Goal: Task Accomplishment & Management: Manage account settings

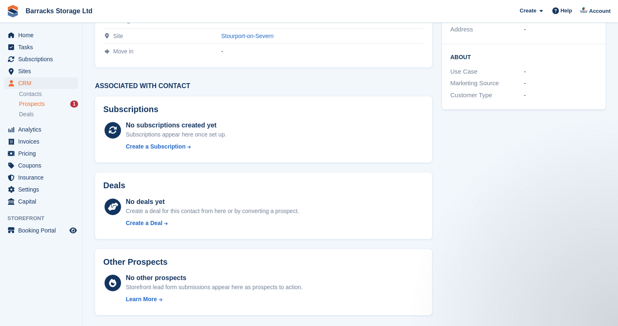
click at [43, 104] on span "Prospects" at bounding box center [32, 104] width 26 height 8
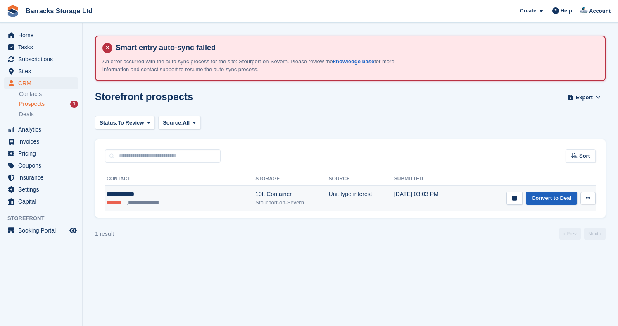
click at [558, 201] on link "Convert to Deal" at bounding box center [551, 198] width 51 height 14
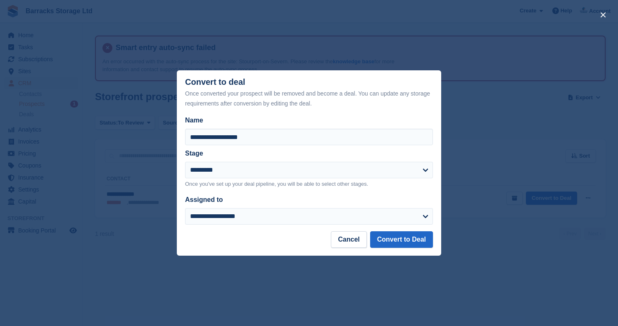
click at [355, 236] on button "Cancel" at bounding box center [349, 239] width 36 height 17
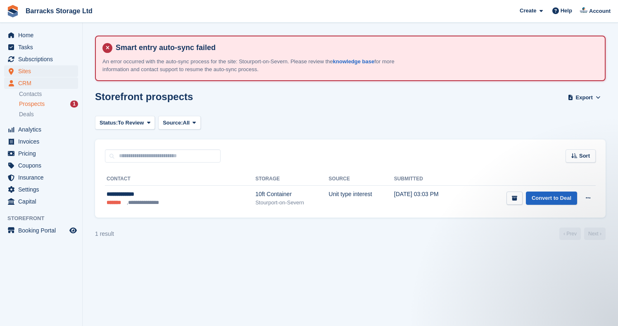
click at [32, 73] on span "Sites" at bounding box center [43, 71] width 50 height 12
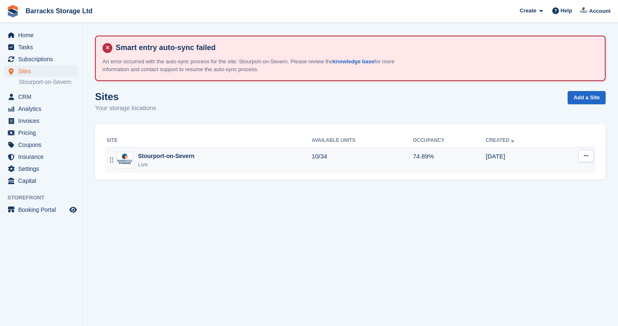
click at [198, 152] on div "Stourport-on-Severn Live" at bounding box center [209, 160] width 205 height 17
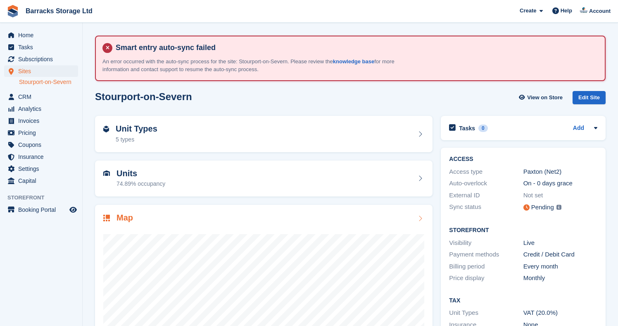
click at [302, 231] on div at bounding box center [263, 306] width 321 height 165
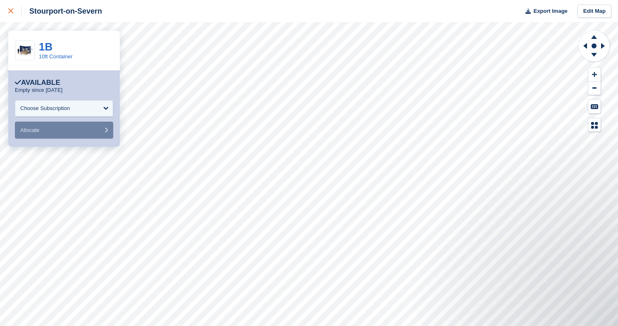
click at [18, 10] on div at bounding box center [15, 11] width 14 height 10
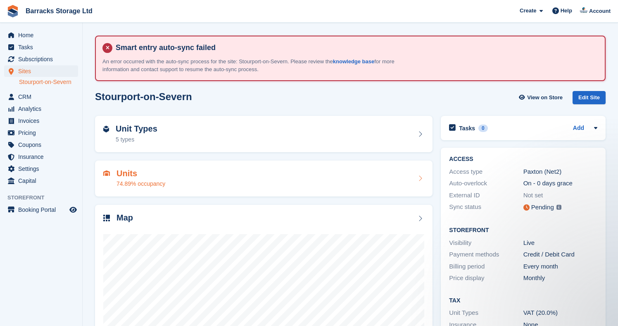
click at [173, 166] on div "Units 74.89% occupancy" at bounding box center [264, 178] width 338 height 36
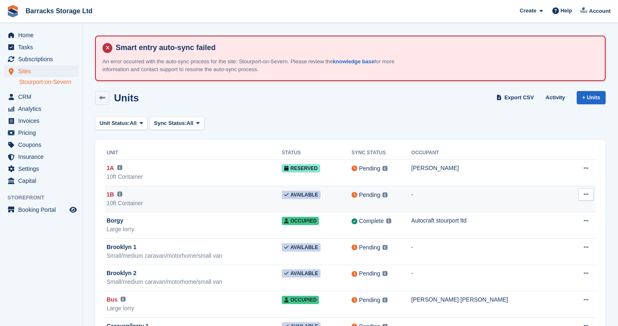
click at [581, 195] on button at bounding box center [586, 194] width 15 height 12
click at [454, 198] on td "-" at bounding box center [491, 199] width 158 height 26
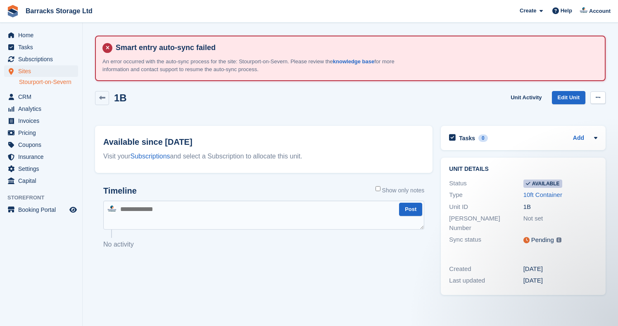
click at [592, 96] on button at bounding box center [598, 97] width 15 height 12
click at [571, 112] on p "Make unavailable" at bounding box center [566, 113] width 72 height 11
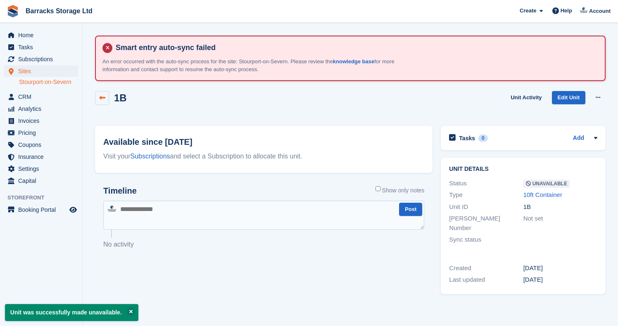
click at [106, 94] on link at bounding box center [102, 98] width 14 height 14
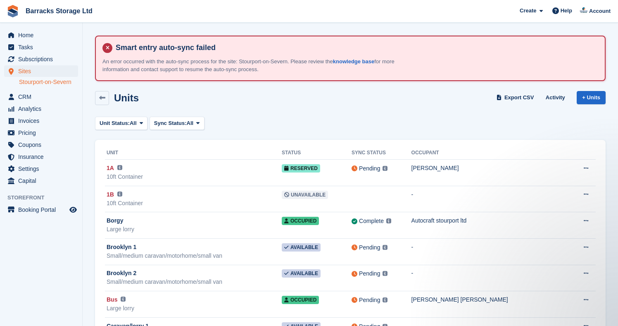
click at [50, 72] on span "Sites" at bounding box center [43, 71] width 50 height 12
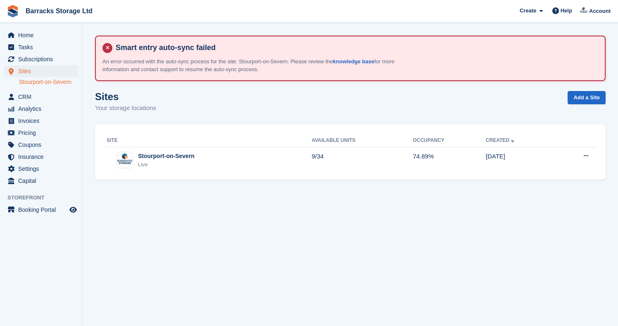
click at [55, 83] on link "Stourport-on-Severn" at bounding box center [48, 82] width 59 height 8
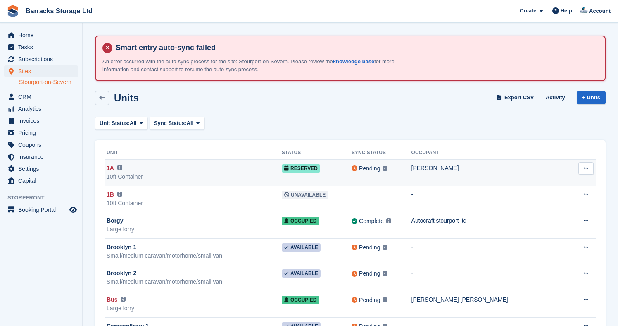
click at [184, 174] on div "10ft Container" at bounding box center [194, 176] width 175 height 9
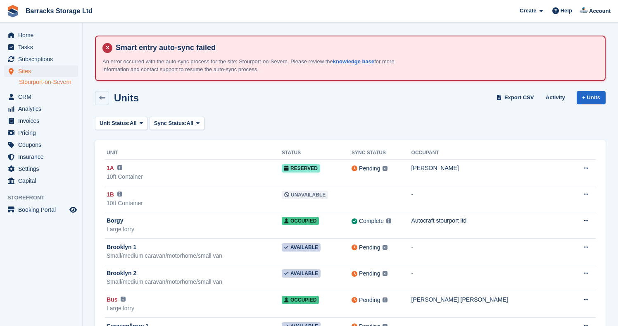
click at [57, 74] on span "Sites" at bounding box center [43, 71] width 50 height 12
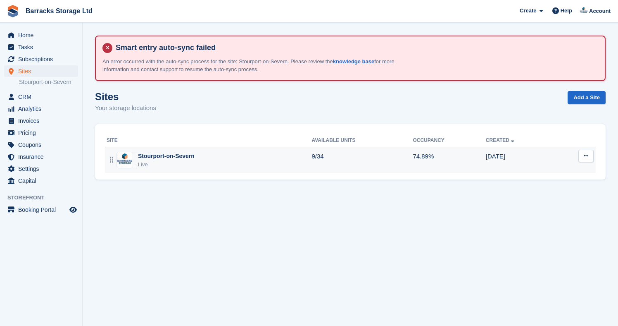
click at [160, 150] on td "Stourport-on-Severn Live" at bounding box center [208, 160] width 207 height 26
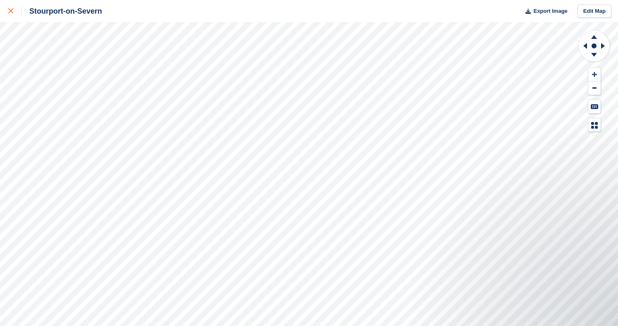
click at [7, 16] on link at bounding box center [11, 11] width 22 height 22
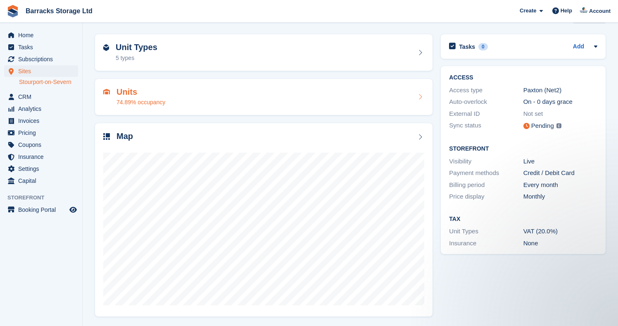
scroll to position [81, 0]
click at [27, 124] on span "Invoices" at bounding box center [43, 121] width 50 height 12
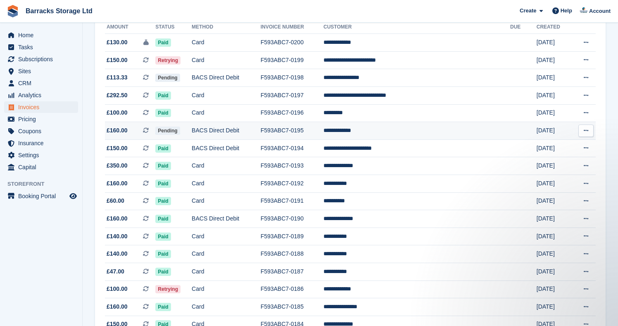
scroll to position [169, 0]
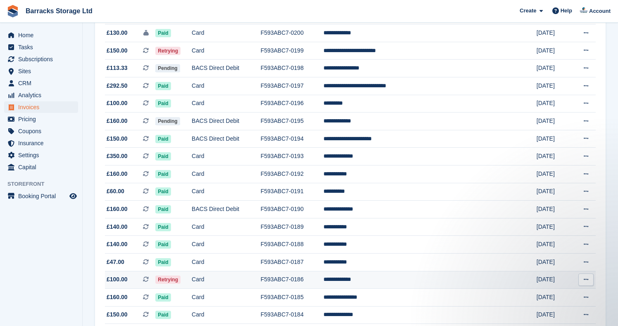
click at [235, 284] on td "Card" at bounding box center [226, 280] width 69 height 18
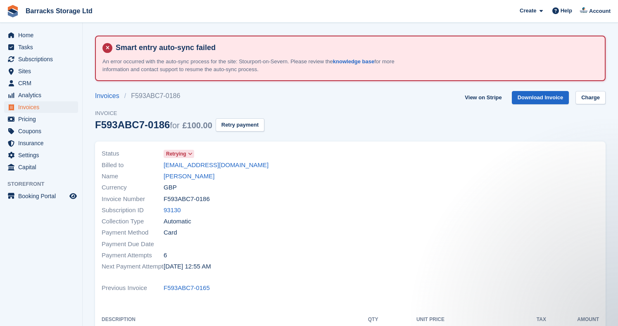
click at [52, 108] on span "Invoices" at bounding box center [43, 107] width 50 height 12
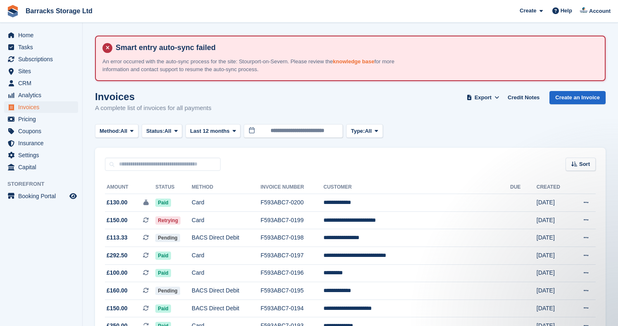
click at [373, 62] on link "knowledge base" at bounding box center [353, 61] width 41 height 6
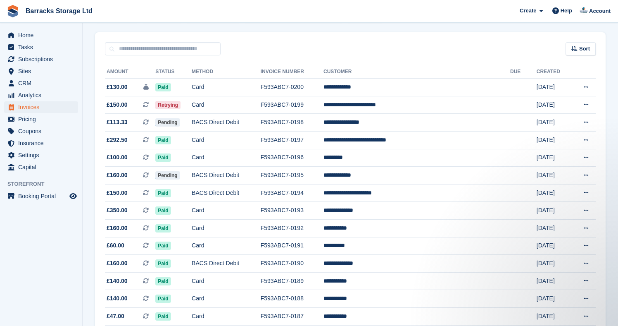
scroll to position [115, 0]
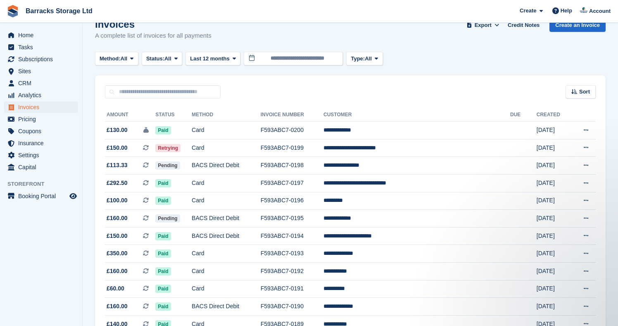
scroll to position [74, 0]
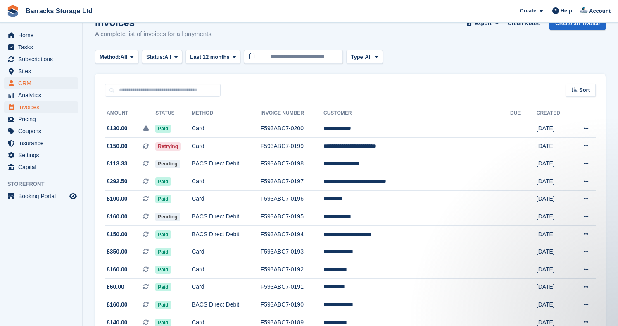
click at [35, 81] on span "CRM" at bounding box center [43, 83] width 50 height 12
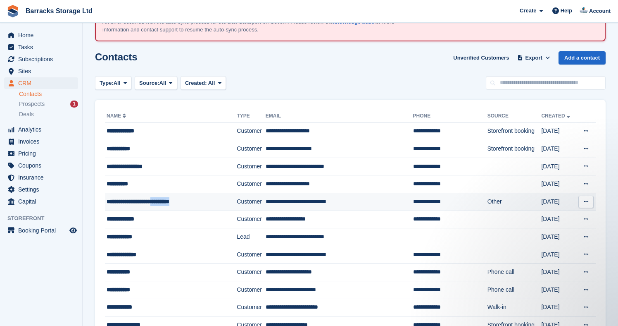
scroll to position [41, 0]
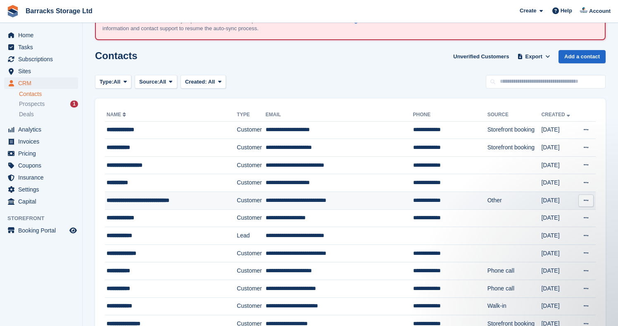
click at [206, 199] on div "**********" at bounding box center [164, 200] width 114 height 9
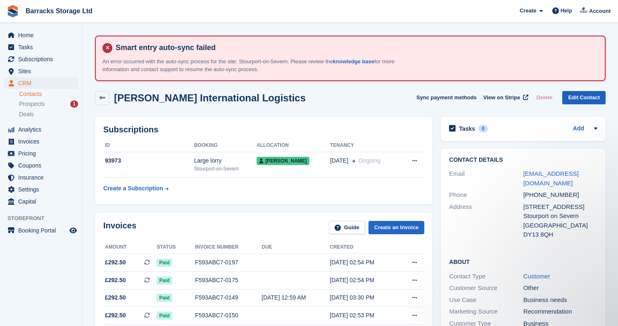
click at [577, 95] on link "Edit Contact" at bounding box center [584, 98] width 43 height 14
click at [414, 160] on icon at bounding box center [415, 160] width 5 height 5
click at [394, 127] on h2 "Subscriptions" at bounding box center [263, 130] width 321 height 10
click at [284, 97] on div "[PERSON_NAME] International Logistics Sync payment methods View on Stripe Delet…" at bounding box center [350, 98] width 511 height 14
click at [98, 95] on link at bounding box center [102, 98] width 14 height 14
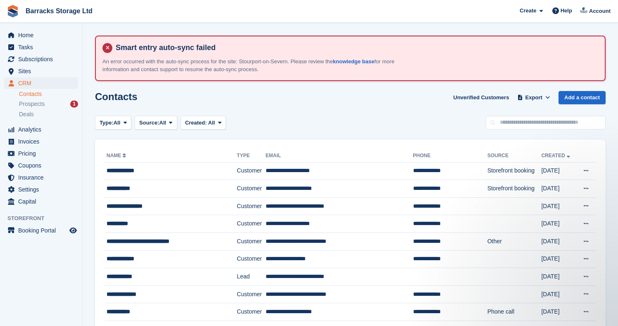
click at [61, 103] on div "Prospects 1" at bounding box center [48, 104] width 59 height 8
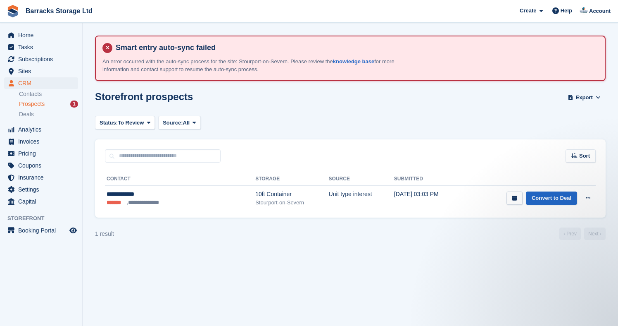
click at [391, 112] on div "Storefront prospects Export Export Prospects Export a CSV of all Prospects whic…" at bounding box center [350, 103] width 511 height 24
